Goal: Task Accomplishment & Management: Manage account settings

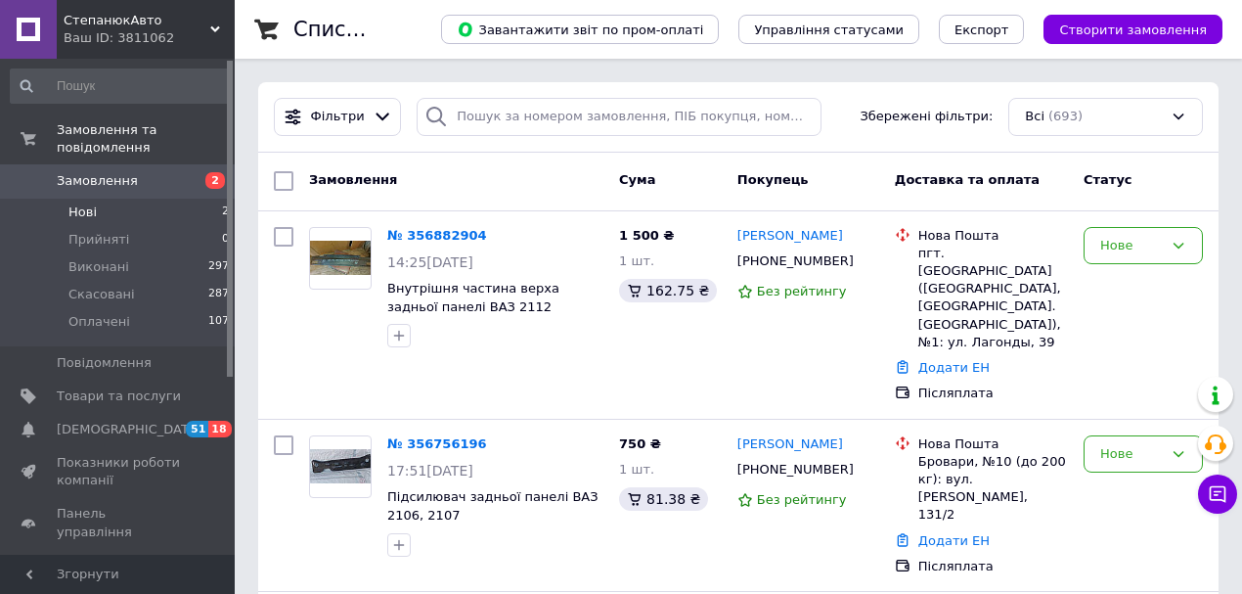
click at [92, 203] on span "Нові" at bounding box center [82, 212] width 28 height 18
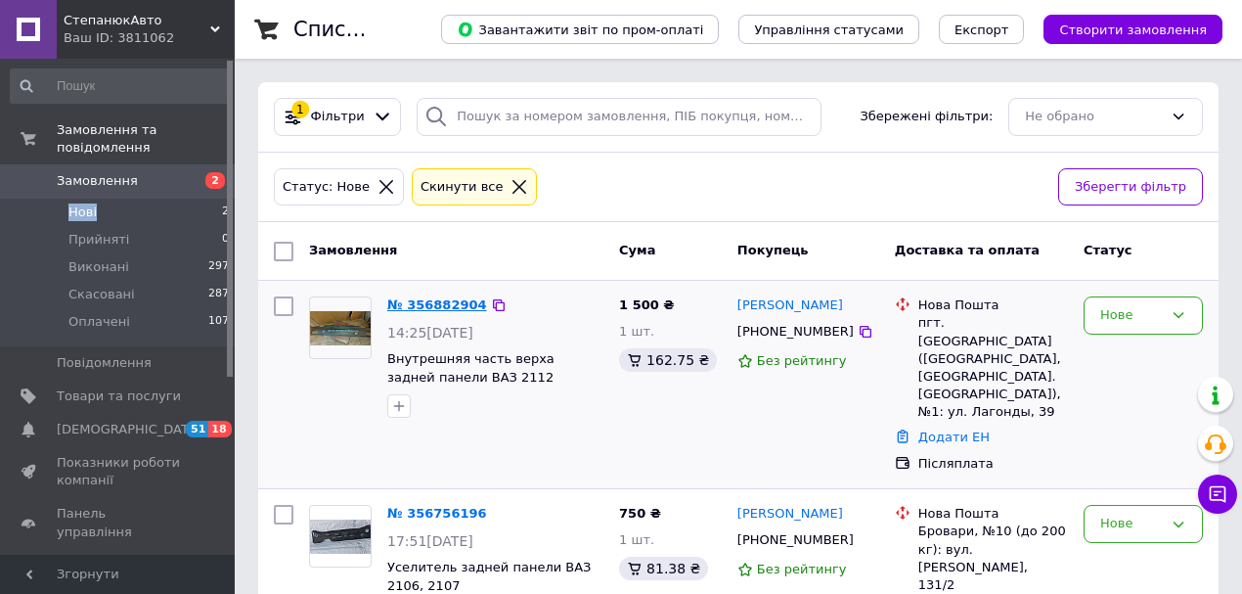
click at [450, 307] on link "№ 356882904" at bounding box center [437, 304] width 100 height 15
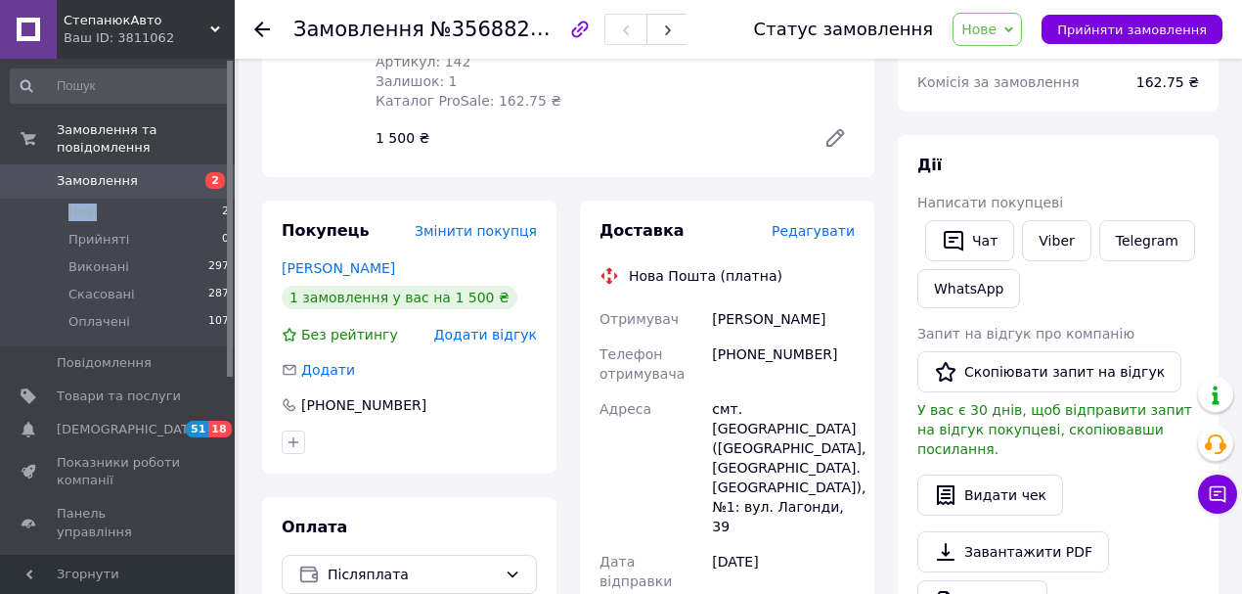
scroll to position [260, 0]
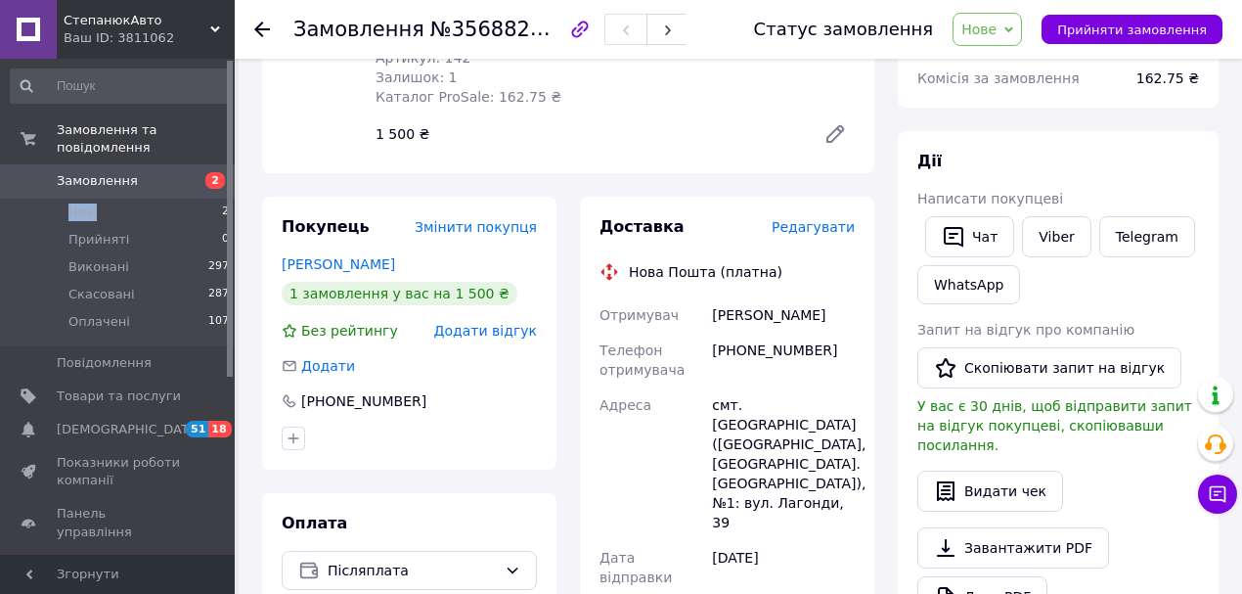
click at [106, 172] on span "Замовлення" at bounding box center [97, 181] width 81 height 18
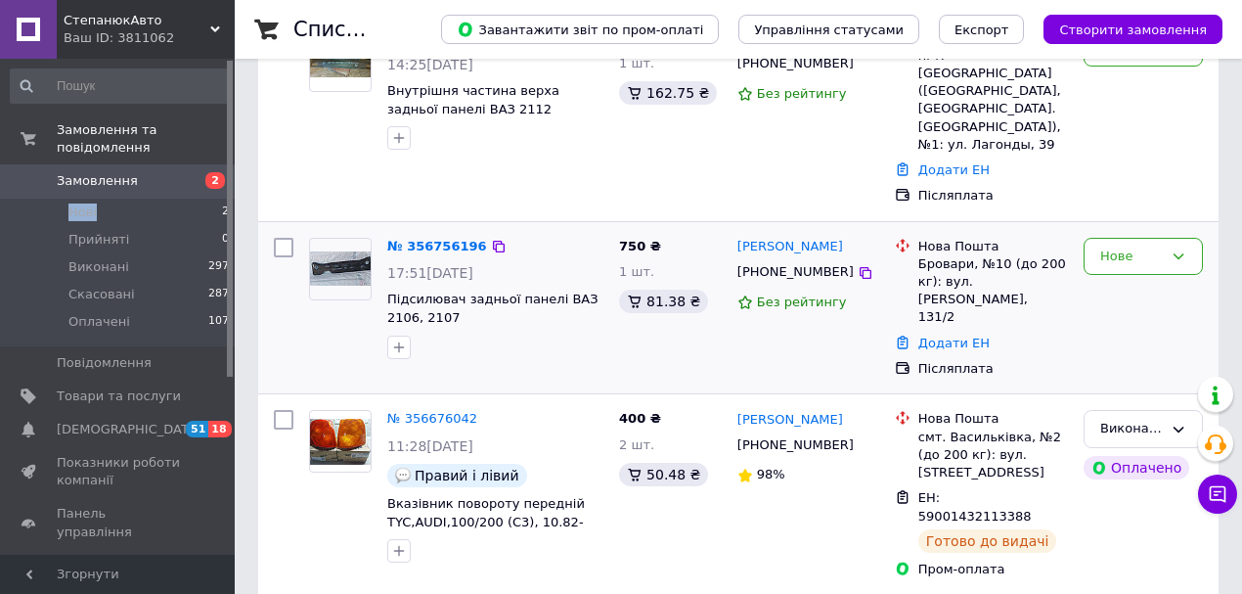
scroll to position [326, 0]
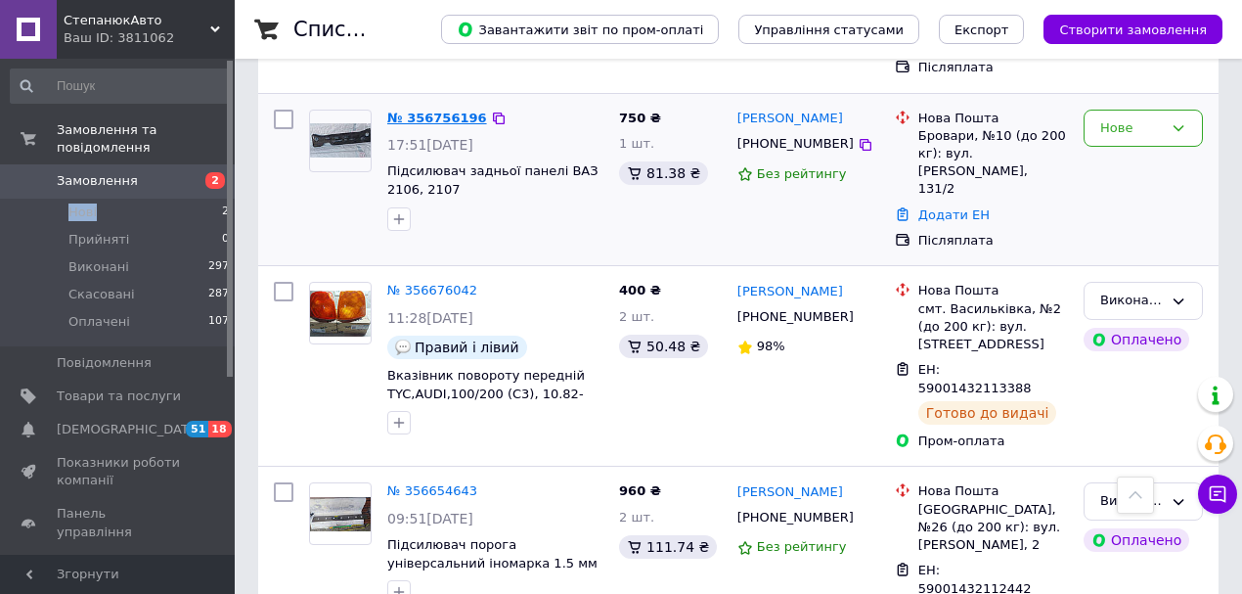
click at [456, 111] on link "№ 356756196" at bounding box center [437, 118] width 100 height 15
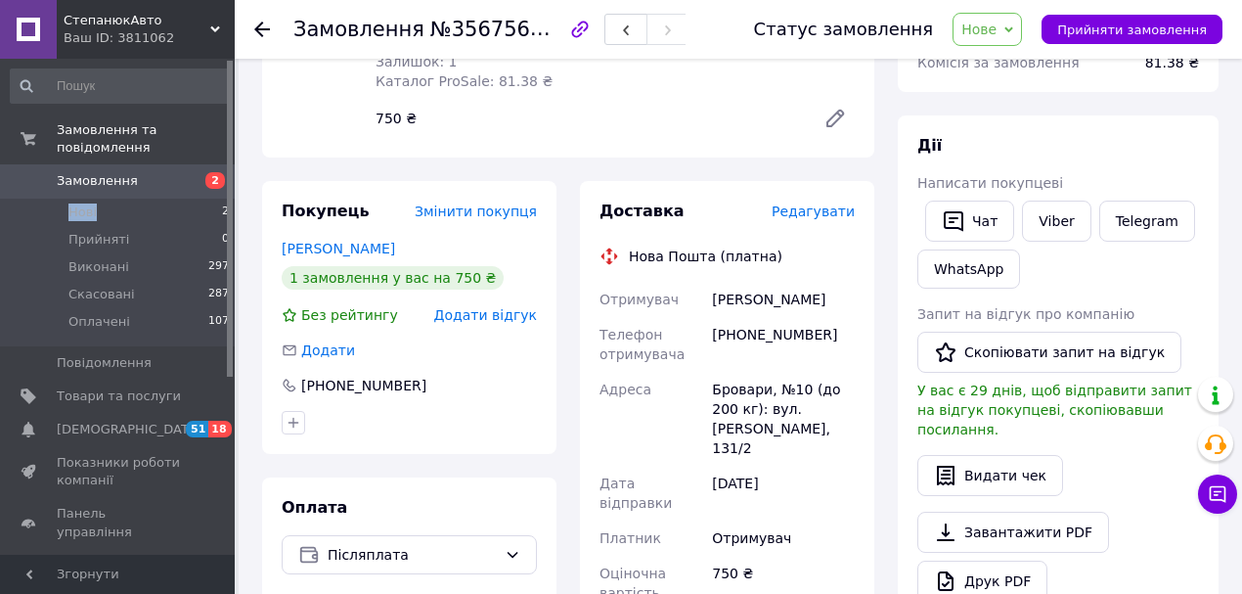
scroll to position [260, 0]
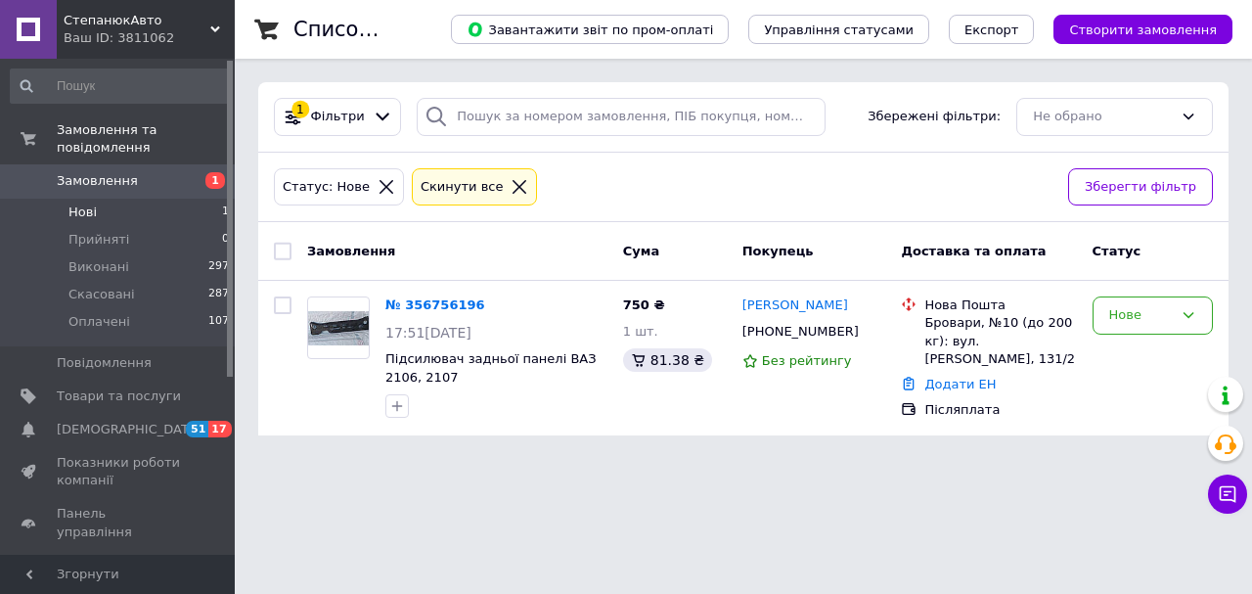
click at [104, 172] on span "Замовлення" at bounding box center [97, 181] width 81 height 18
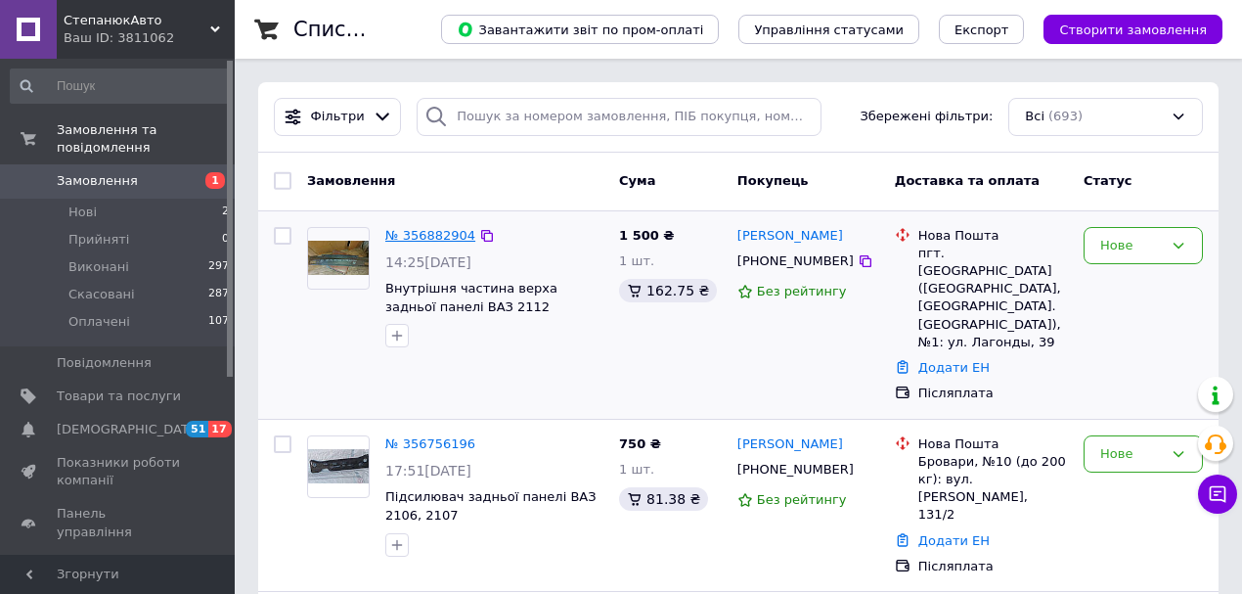
click at [452, 233] on link "№ 356882904" at bounding box center [430, 235] width 90 height 15
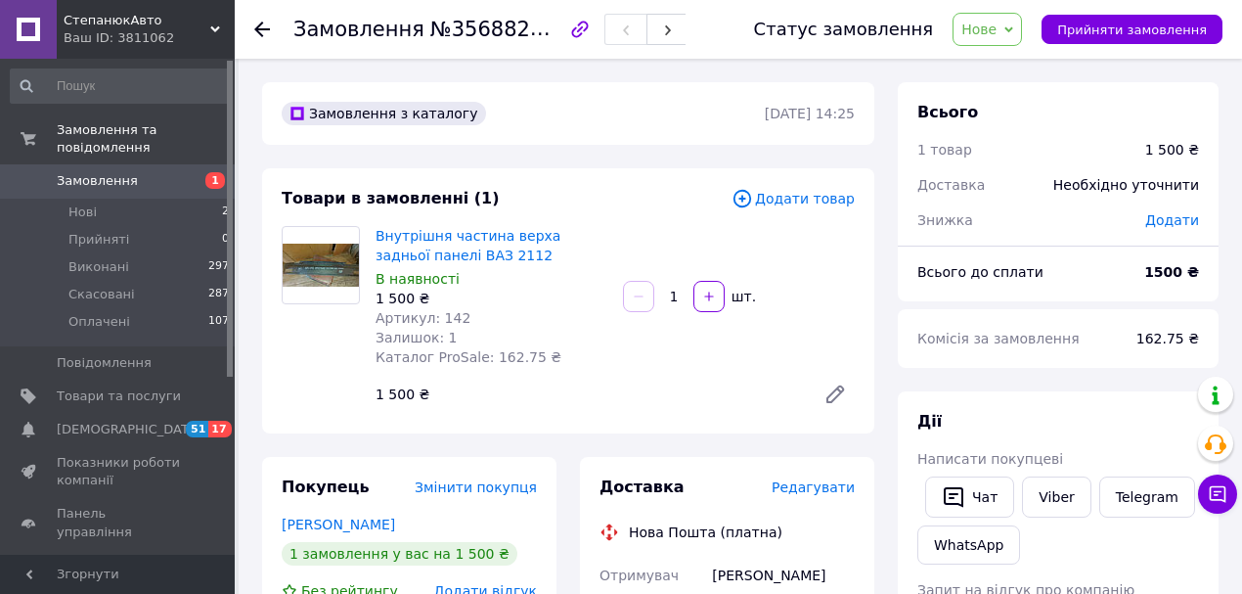
click at [329, 270] on img at bounding box center [321, 265] width 76 height 43
click at [411, 239] on link "Внутрішня частина верха задньої панелі ВАЗ 2112" at bounding box center [468, 245] width 185 height 35
